Goal: Task Accomplishment & Management: Manage account settings

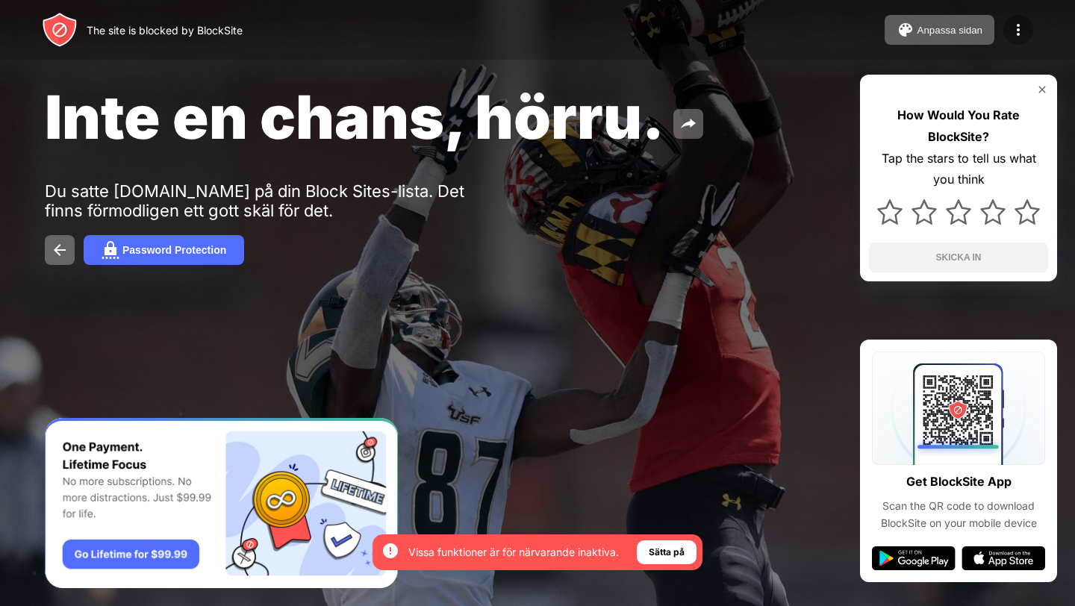
click at [1025, 24] on img at bounding box center [1019, 30] width 18 height 18
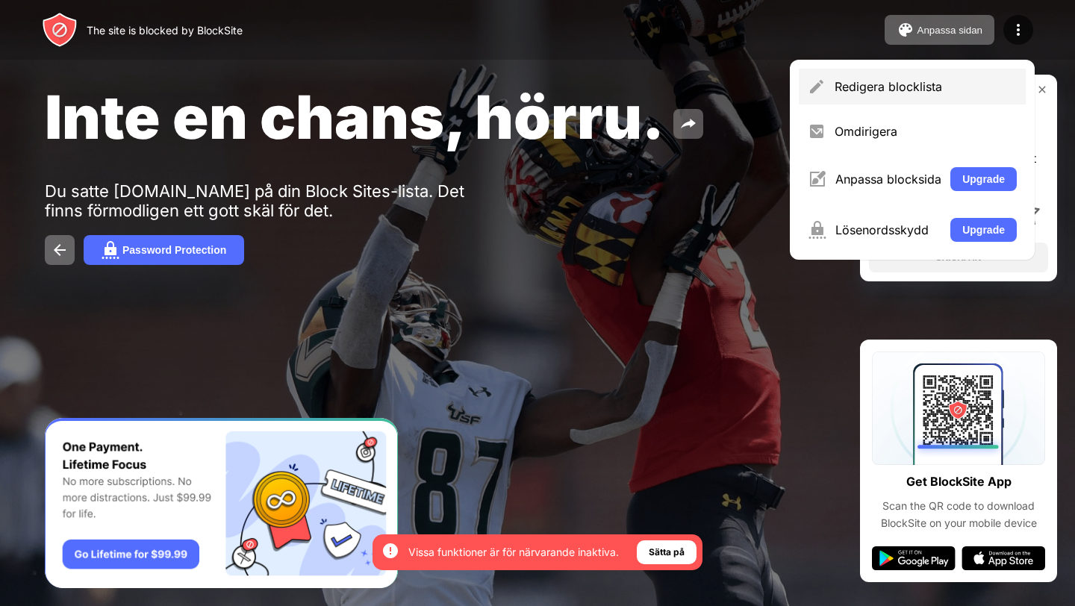
click at [854, 87] on div "Redigera blocklista" at bounding box center [926, 86] width 182 height 15
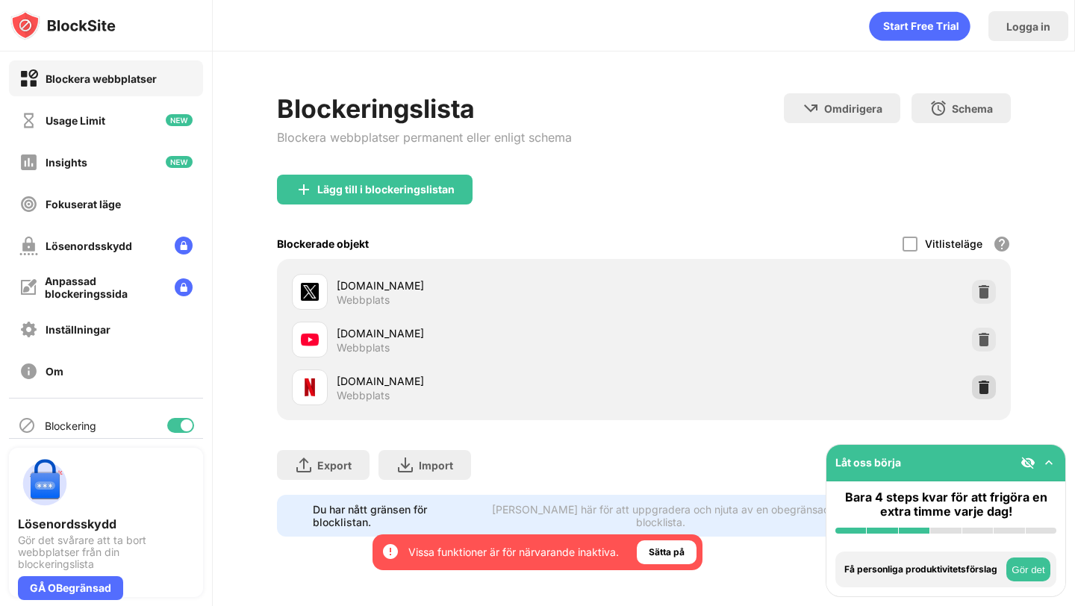
click at [983, 386] on img at bounding box center [984, 387] width 15 height 15
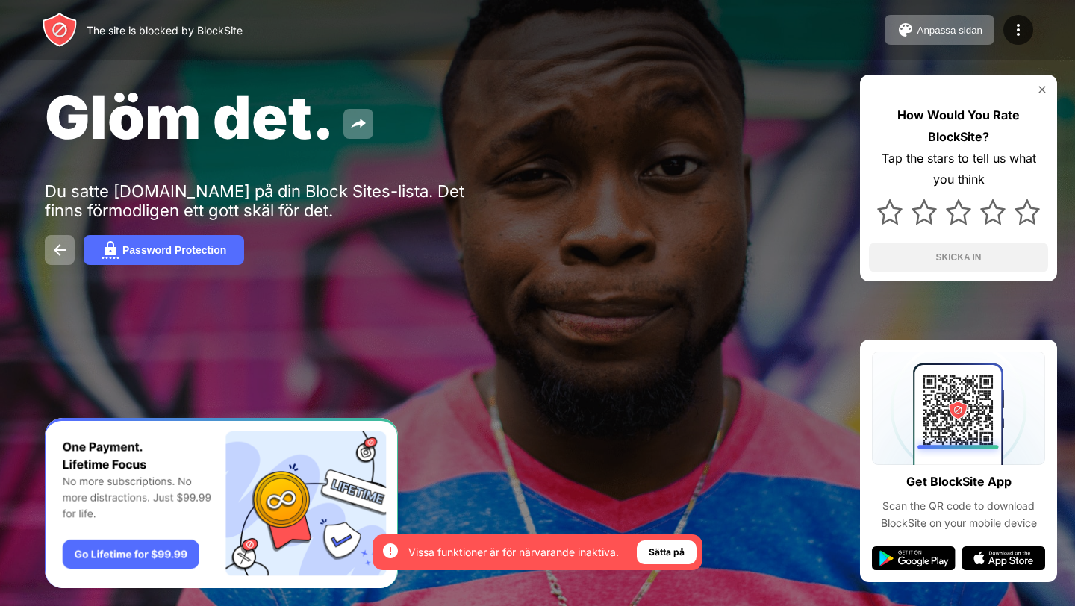
click at [1002, 31] on div "Anpassa sidan Redigera blocklista Omdirigera Anpassa blocksida Upgrade Lösenord…" at bounding box center [959, 30] width 149 height 30
click at [1023, 31] on img at bounding box center [1019, 30] width 18 height 18
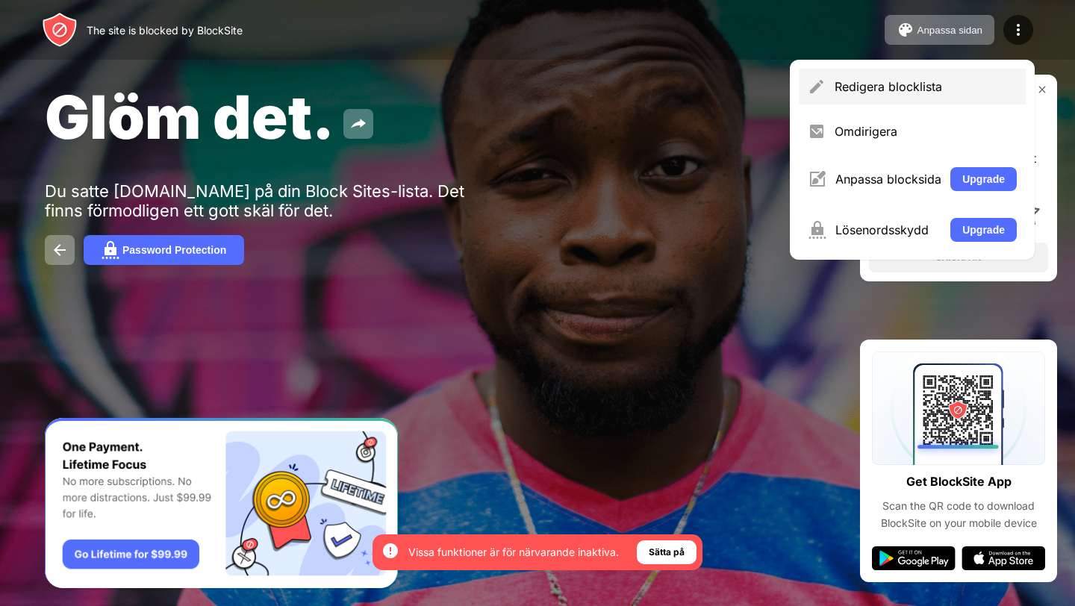
click at [876, 77] on div "Redigera blocklista" at bounding box center [912, 87] width 227 height 36
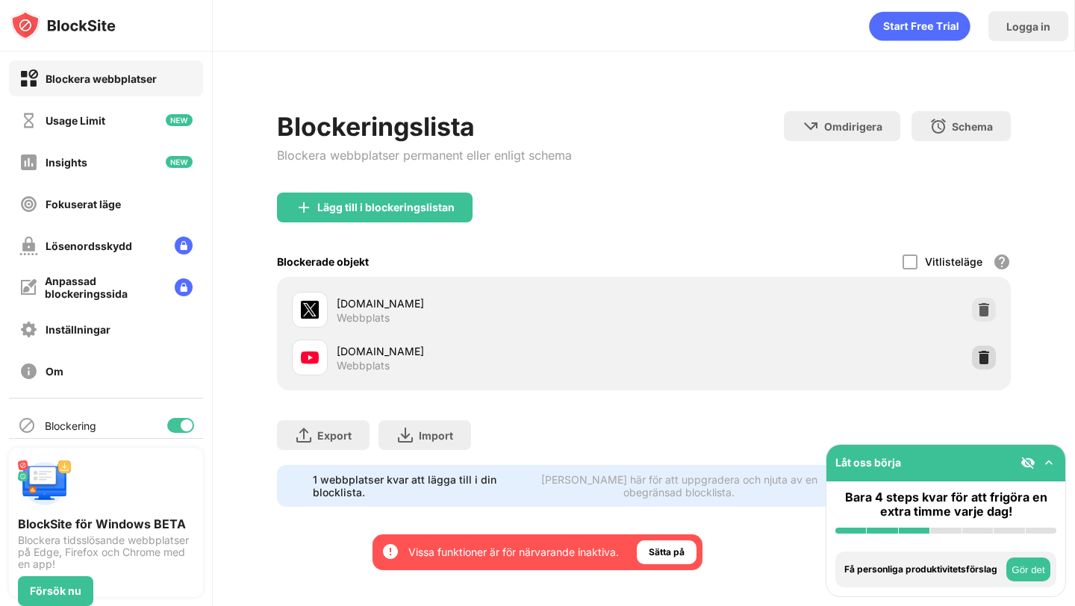
click at [983, 356] on img at bounding box center [984, 357] width 15 height 15
